Goal: Task Accomplishment & Management: Manage account settings

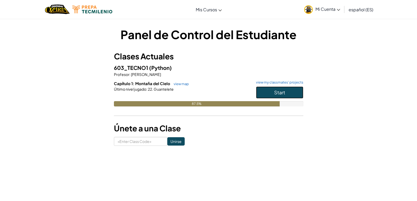
click at [270, 91] on button "Start" at bounding box center [279, 93] width 47 height 12
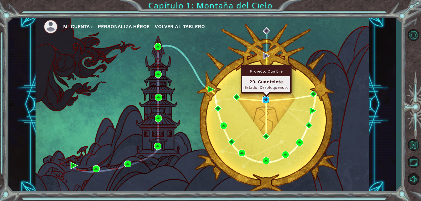
click at [265, 100] on img at bounding box center [266, 99] width 7 height 7
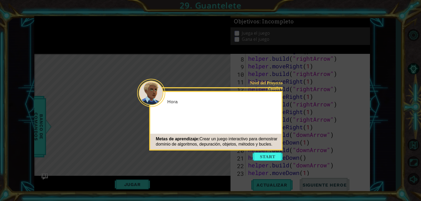
scroll to position [153, 0]
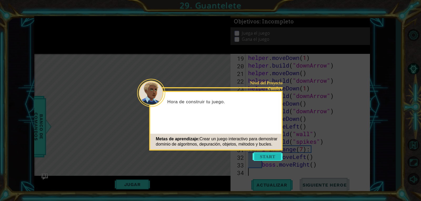
click at [265, 154] on button "Start" at bounding box center [268, 157] width 30 height 8
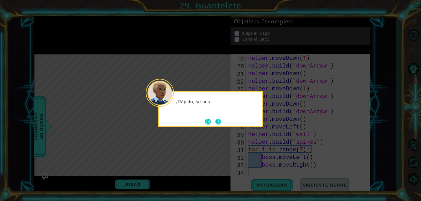
click at [218, 119] on button "Next" at bounding box center [218, 122] width 6 height 6
click at [217, 124] on button "Next" at bounding box center [218, 122] width 6 height 6
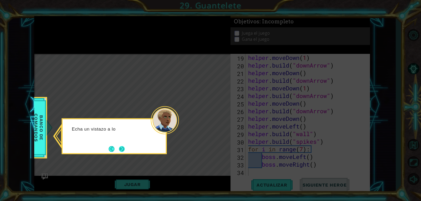
click at [125, 149] on button "Next" at bounding box center [122, 149] width 6 height 6
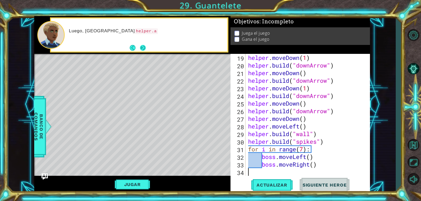
click at [143, 46] on button "Next" at bounding box center [143, 48] width 6 height 6
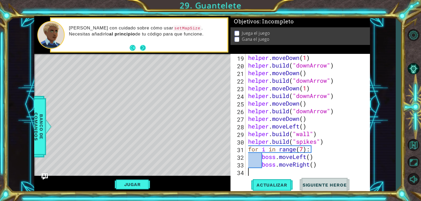
click at [141, 47] on button "Next" at bounding box center [143, 48] width 6 height 6
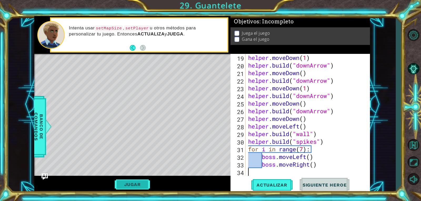
click at [134, 182] on button "Jugar" at bounding box center [133, 185] width 36 height 10
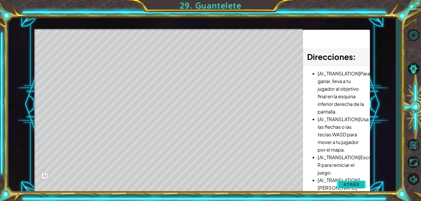
click at [347, 184] on span "Atrás" at bounding box center [352, 184] width 16 height 5
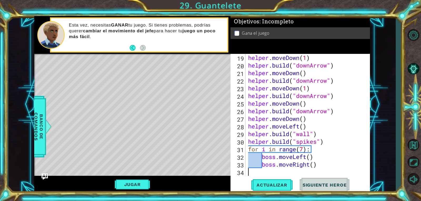
click at [237, 31] on p at bounding box center [237, 33] width 5 height 5
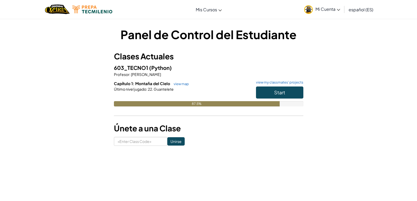
click at [334, 10] on span "Mi Cuenta" at bounding box center [328, 9] width 25 height 6
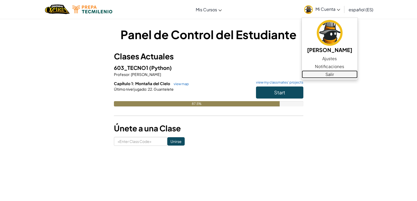
click at [339, 73] on link "Salir" at bounding box center [330, 75] width 56 height 8
